Goal: Information Seeking & Learning: Learn about a topic

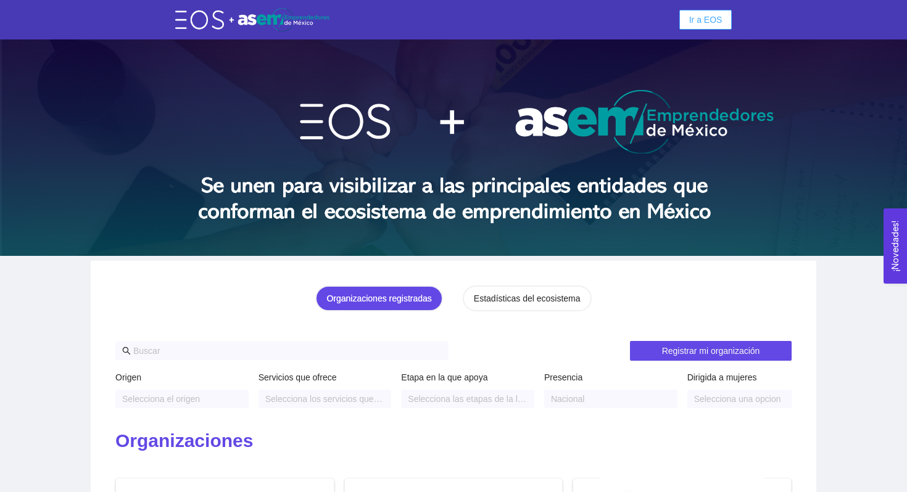
click at [706, 18] on span "Ir a EOS" at bounding box center [705, 20] width 33 height 14
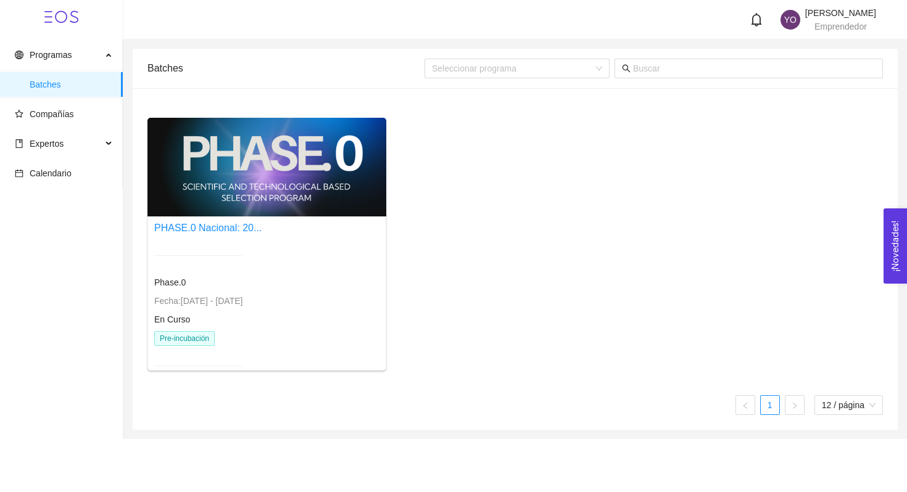
click at [195, 234] on div "PHASE.0 Nacional: 20..." at bounding box center [207, 227] width 107 height 15
click at [217, 227] on link "PHASE.0 Nacional: 20..." at bounding box center [207, 228] width 107 height 10
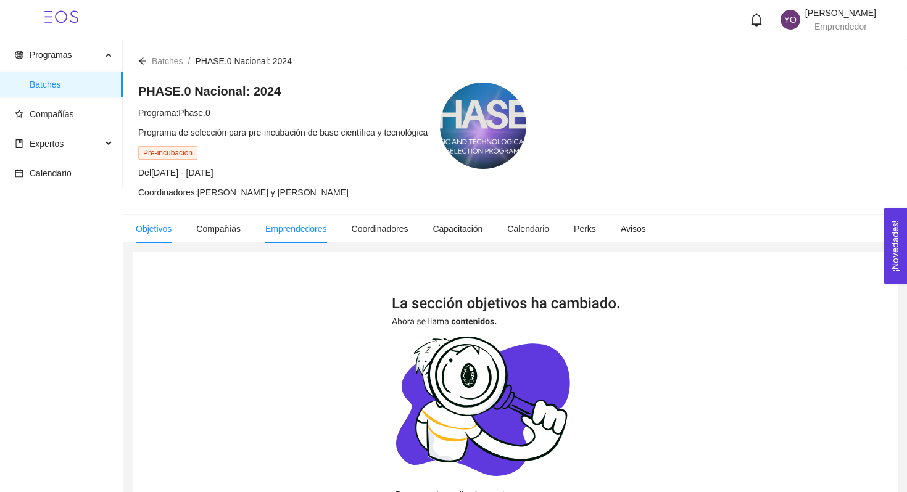
scroll to position [25, 0]
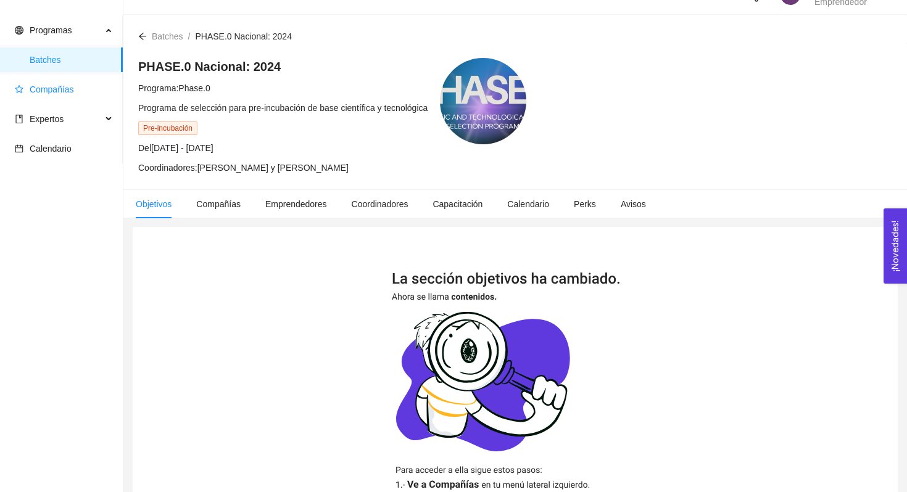
click at [49, 91] on span "Compañías" at bounding box center [52, 90] width 44 height 10
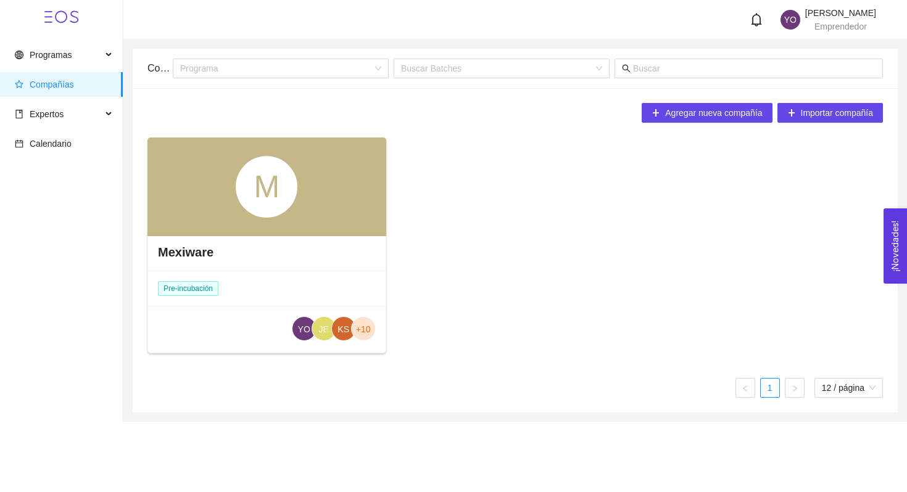
click at [169, 253] on h4 "Mexiware" at bounding box center [186, 252] width 56 height 17
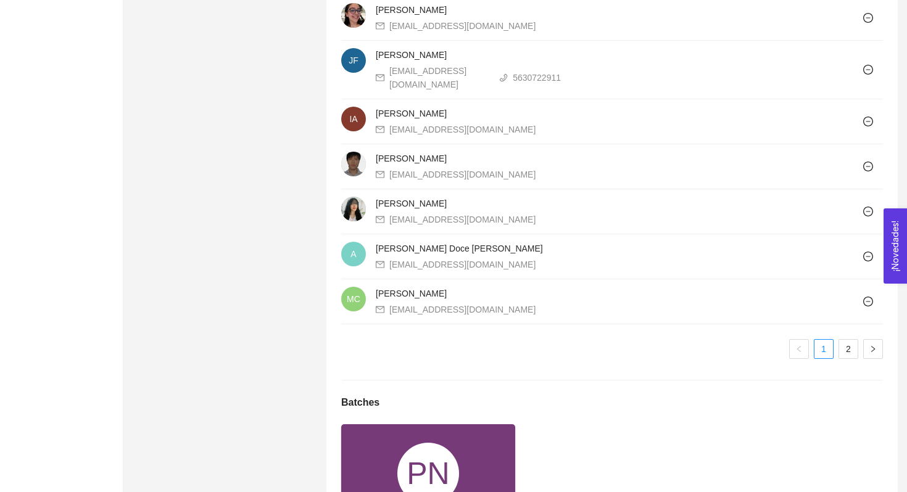
scroll to position [1202, 0]
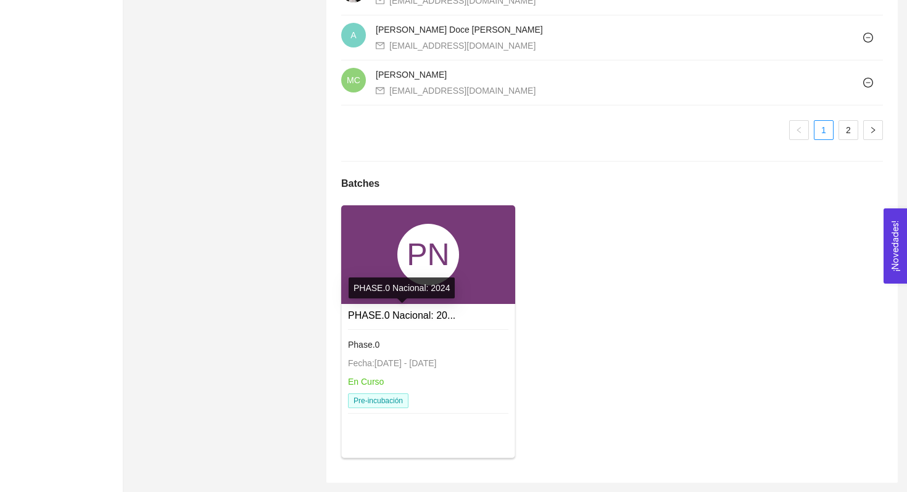
click at [399, 317] on link "PHASE.0 Nacional: 20..." at bounding box center [401, 315] width 107 height 10
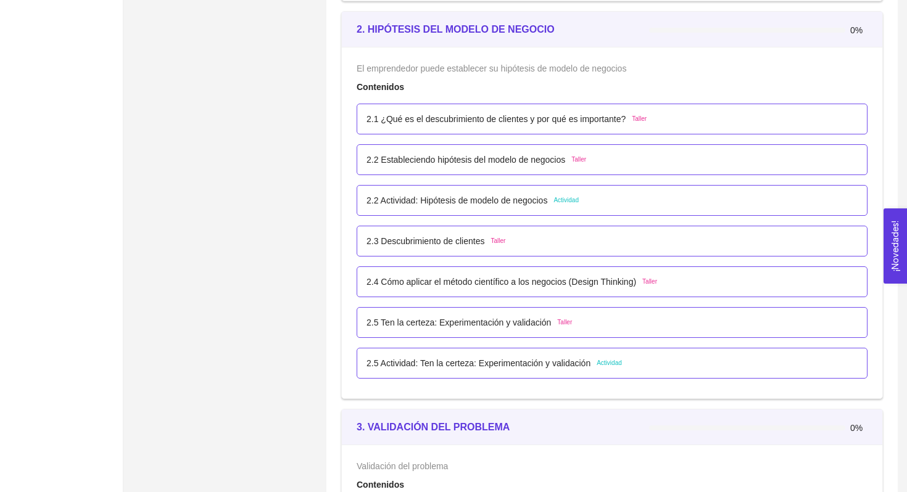
scroll to position [1187, 0]
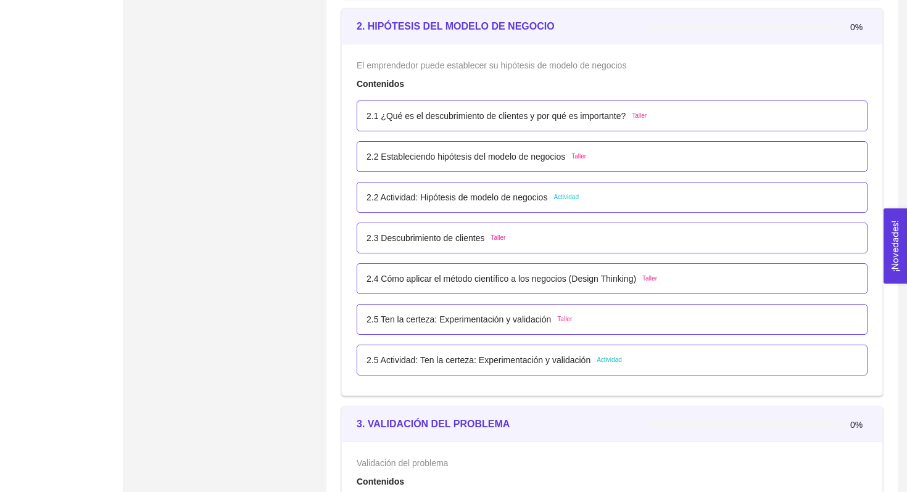
click at [613, 362] on span "Actividad" at bounding box center [609, 360] width 25 height 10
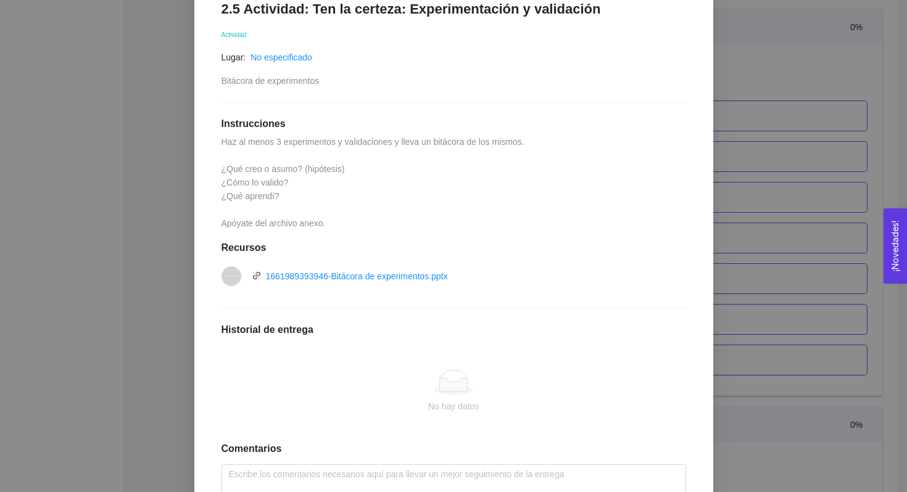
scroll to position [222, 0]
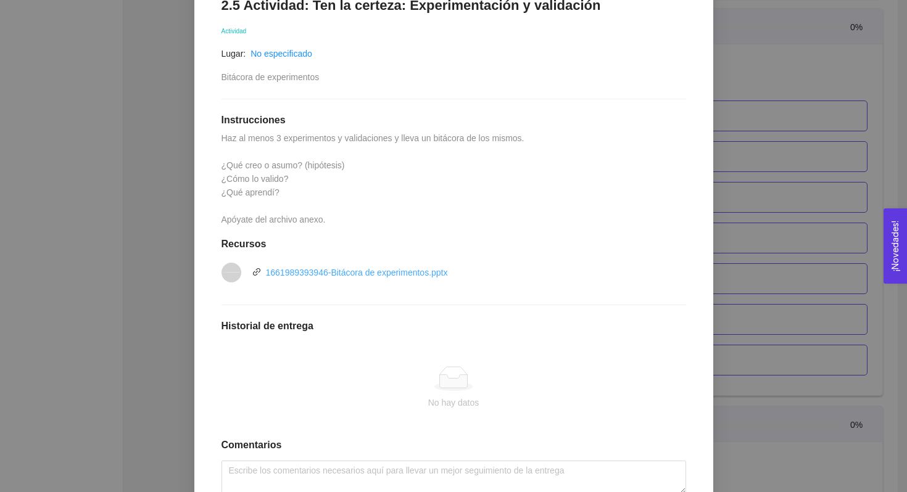
click at [334, 268] on link "1661989393946-Bitácora de experimentos.pptx" at bounding box center [357, 273] width 182 height 10
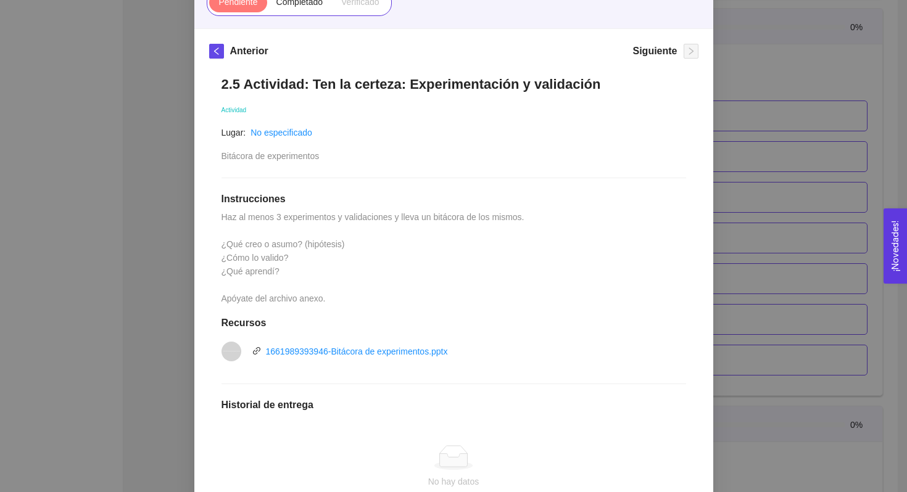
scroll to position [146, 0]
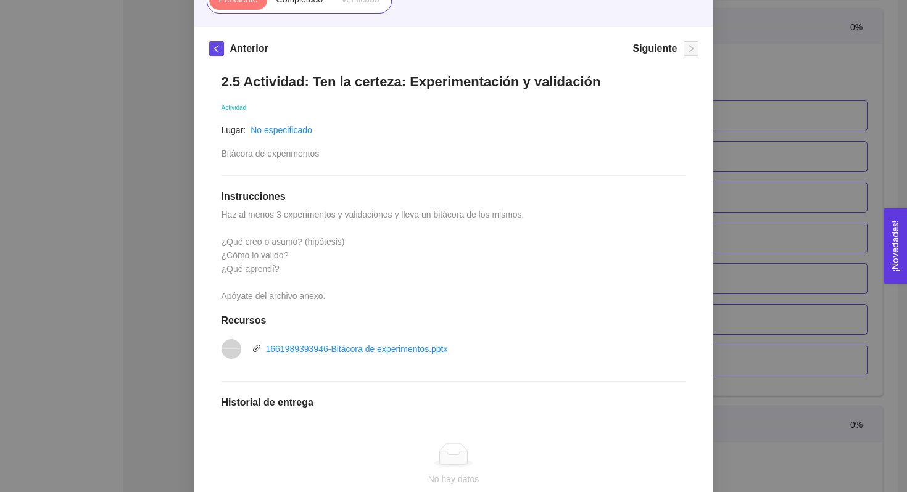
click at [186, 200] on div "2. HIPÓTESIS DEL MODELO DE NEGOCIO El emprendedor puede establecer su hipótesis…" at bounding box center [453, 246] width 907 height 492
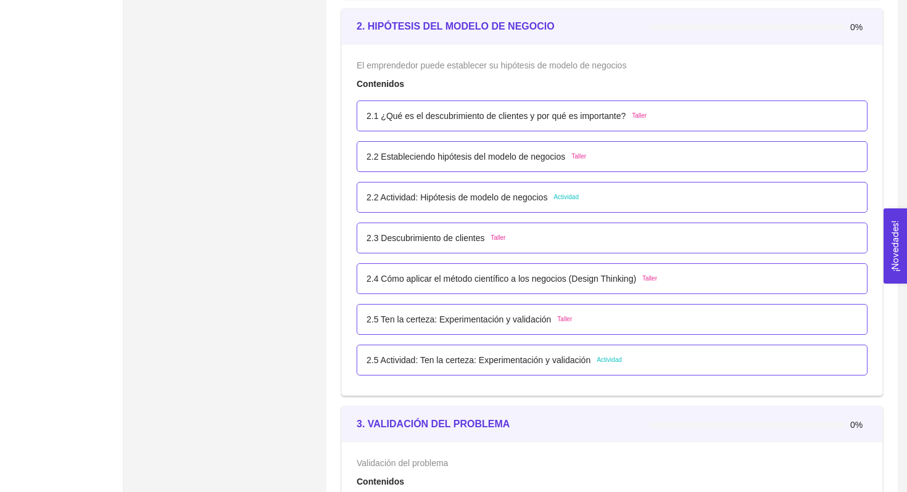
click at [547, 199] on p "2.2 Actividad: Hipótesis de modelo de negocios" at bounding box center [457, 198] width 181 height 14
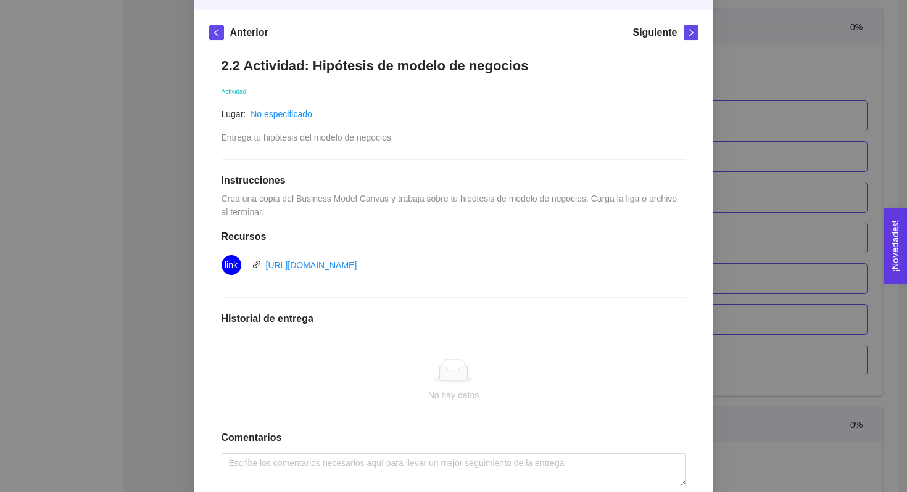
scroll to position [0, 0]
